Goal: Transaction & Acquisition: Download file/media

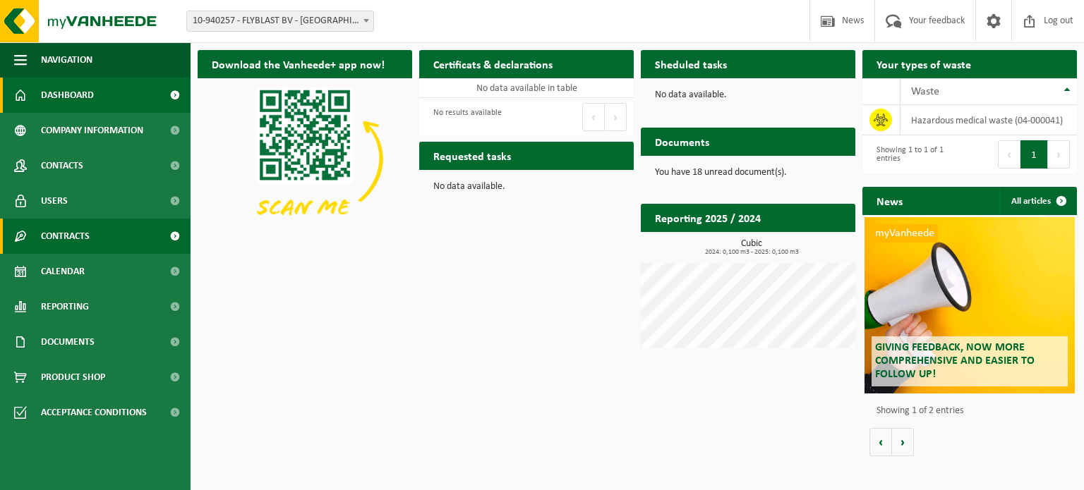
click at [66, 239] on span "Contracts" at bounding box center [65, 236] width 49 height 35
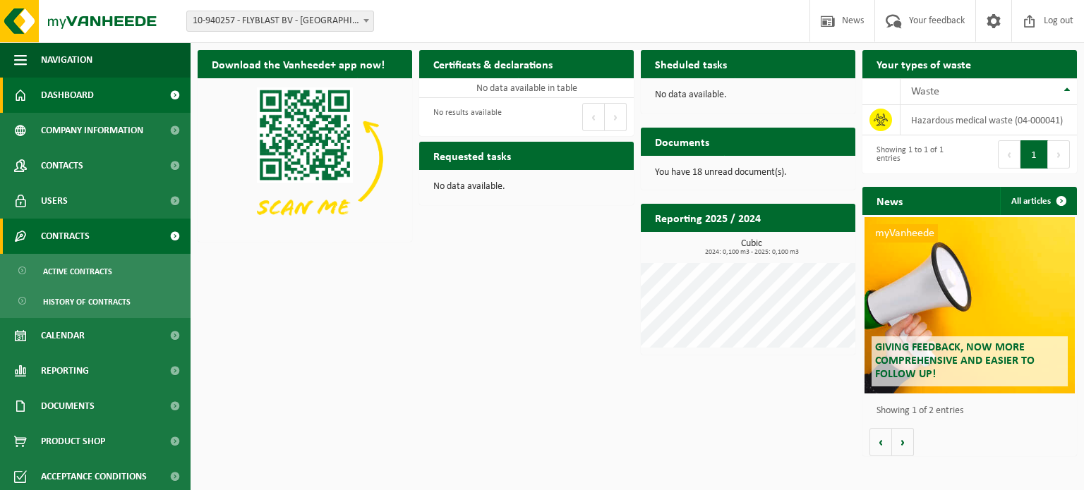
click at [66, 239] on span "Contracts" at bounding box center [65, 236] width 49 height 35
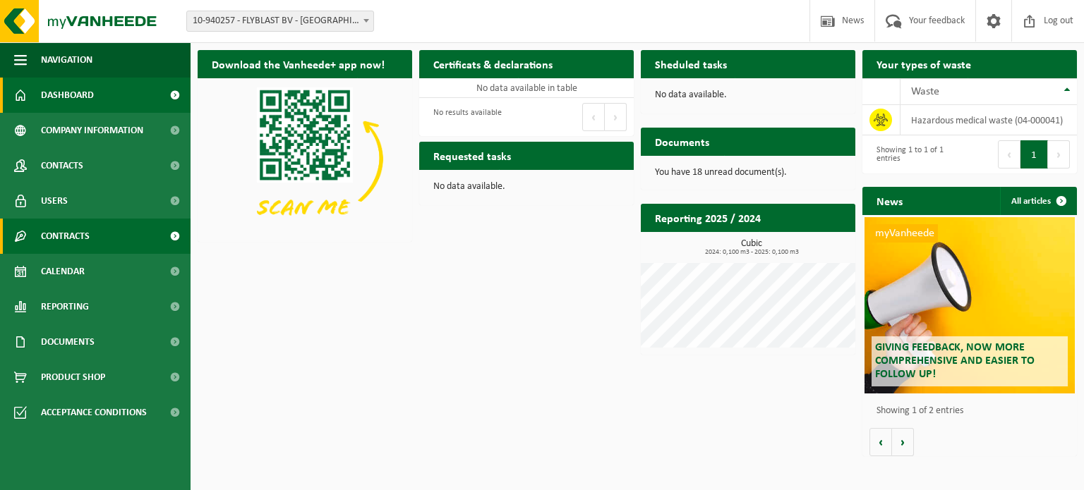
click at [66, 239] on span "Contracts" at bounding box center [65, 236] width 49 height 35
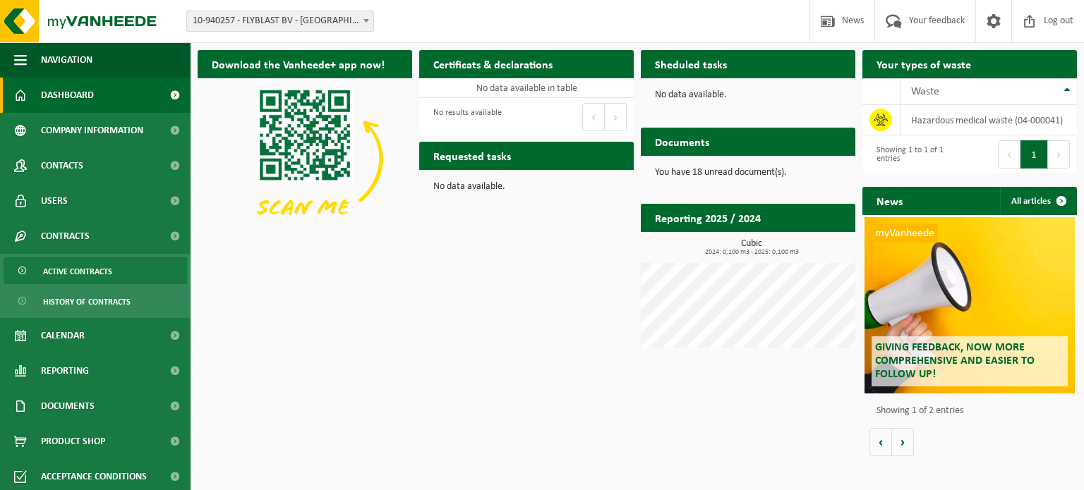
click at [76, 274] on span "Active contracts" at bounding box center [77, 271] width 69 height 27
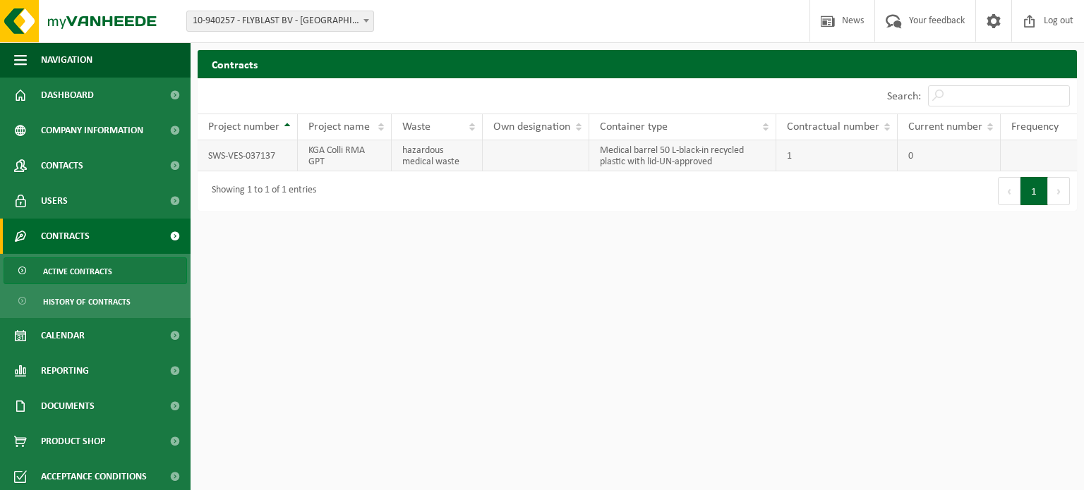
click at [244, 154] on td "SWS-VES-037137" at bounding box center [248, 155] width 100 height 31
click at [92, 403] on span "Documents" at bounding box center [68, 406] width 54 height 35
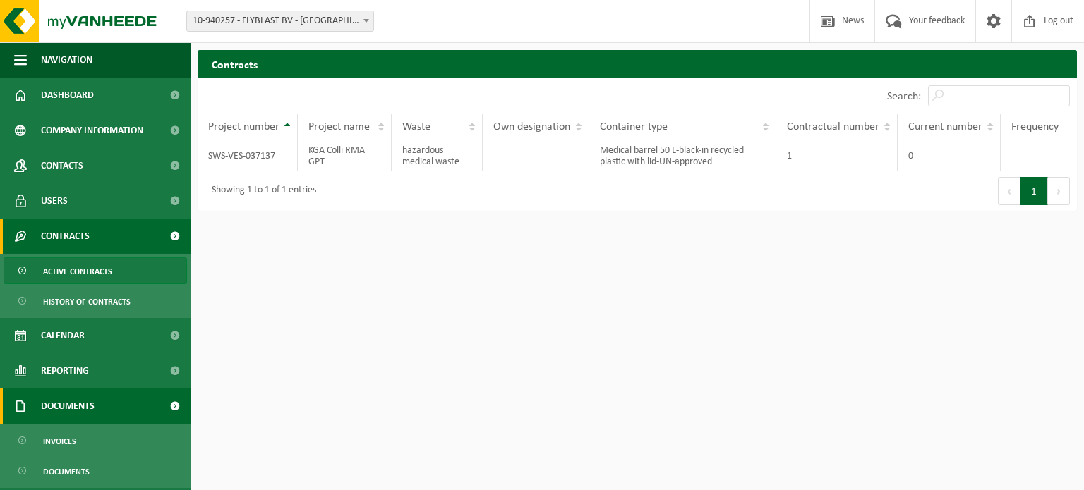
click at [89, 402] on span "Documents" at bounding box center [68, 406] width 54 height 35
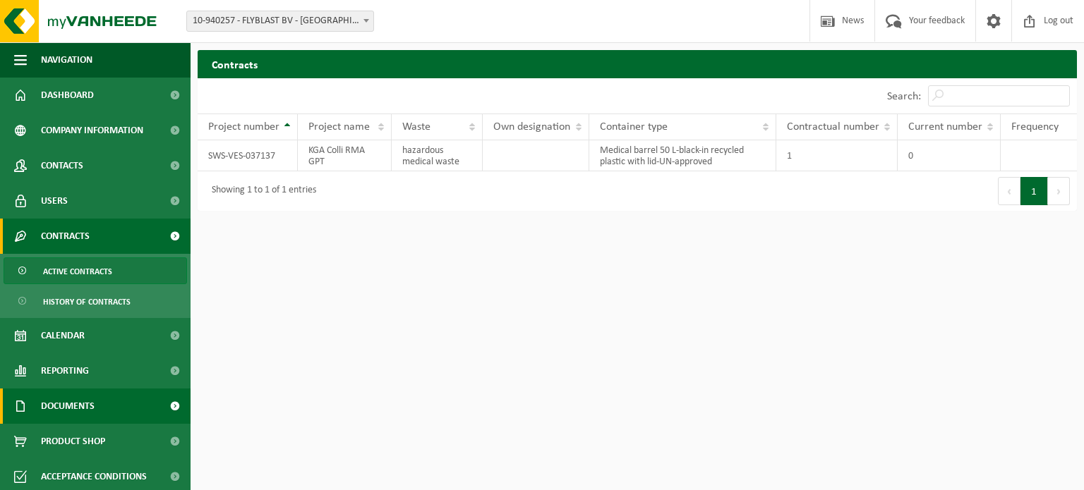
click at [89, 402] on span "Documents" at bounding box center [68, 406] width 54 height 35
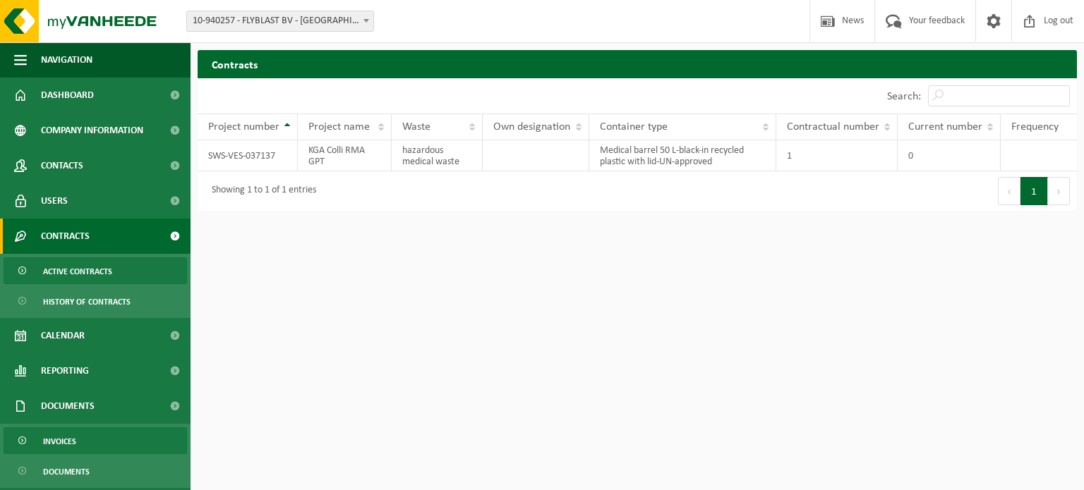
click at [64, 443] on span "Invoices" at bounding box center [59, 441] width 33 height 27
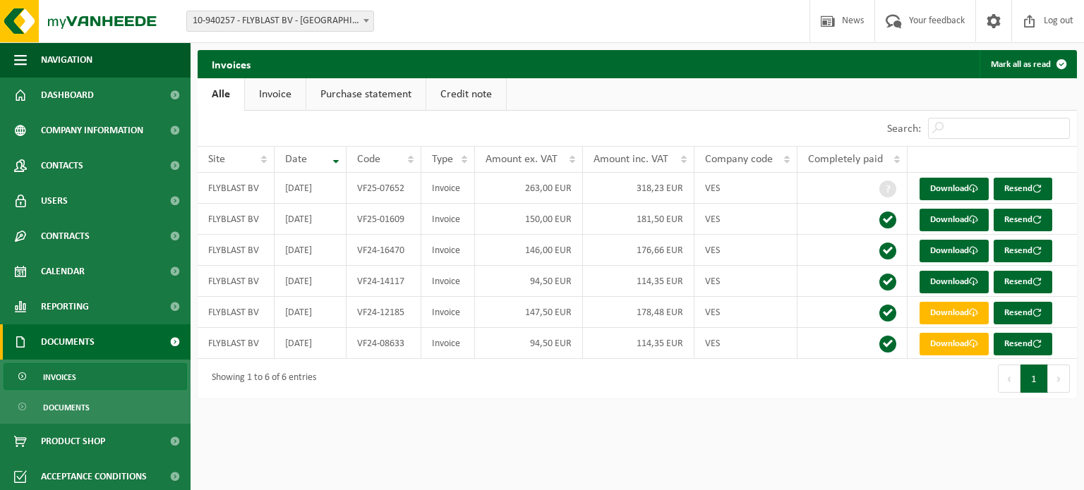
click at [280, 100] on link "Invoice" at bounding box center [275, 94] width 61 height 32
click at [961, 188] on link "Download" at bounding box center [954, 189] width 69 height 23
